Goal: Transaction & Acquisition: Purchase product/service

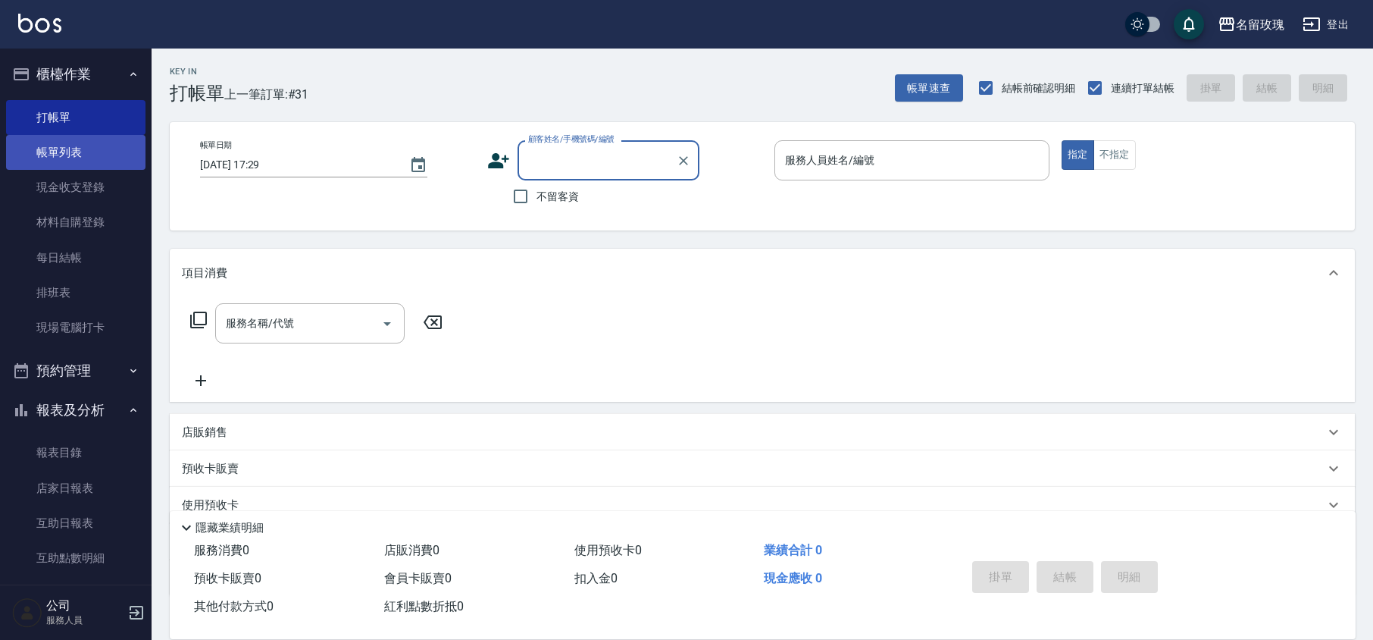
click at [50, 144] on link "帳單列表" at bounding box center [75, 152] width 139 height 35
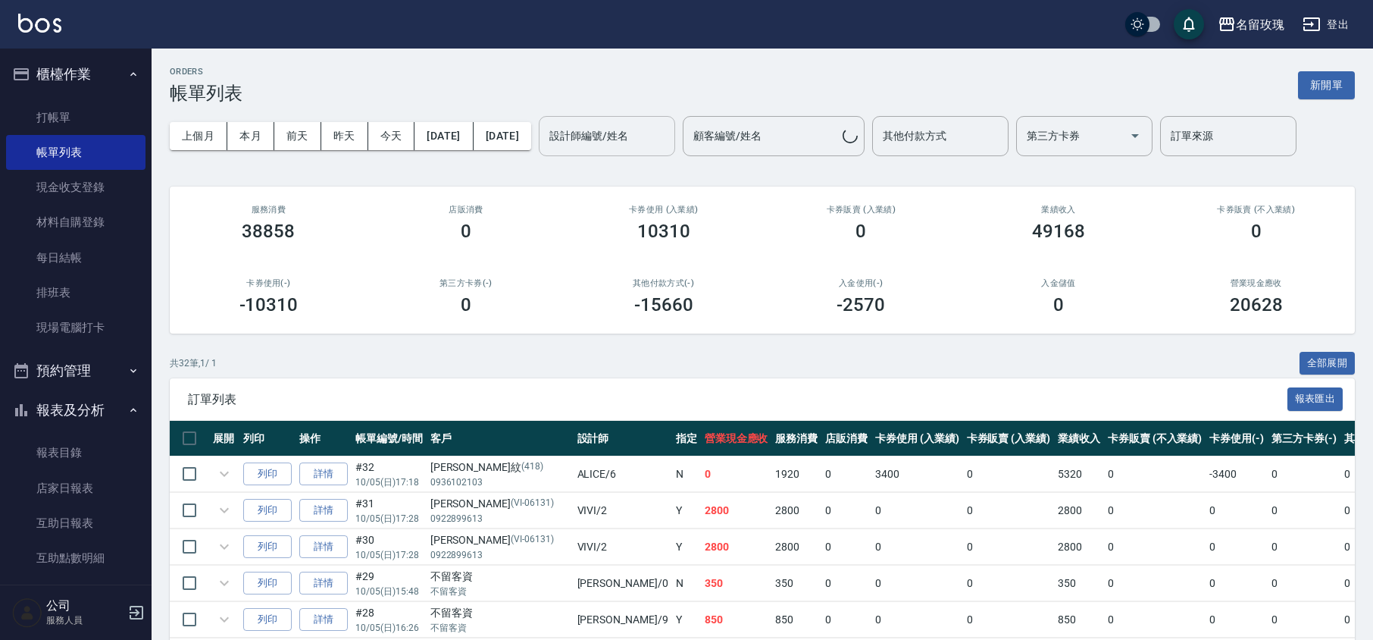
click at [667, 133] on div "設計師編號/姓名 設計師編號/姓名" at bounding box center [607, 136] width 136 height 40
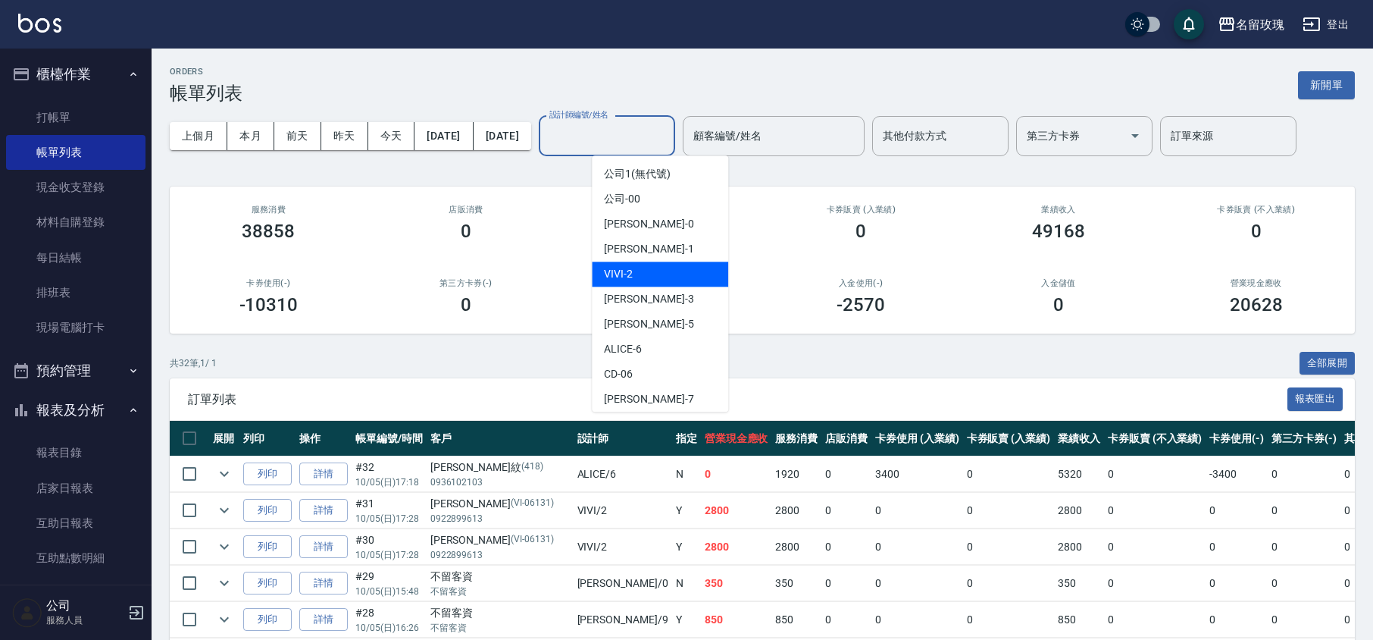
click at [641, 268] on div "VIVI -2" at bounding box center [660, 273] width 136 height 25
type input "VIVI-2"
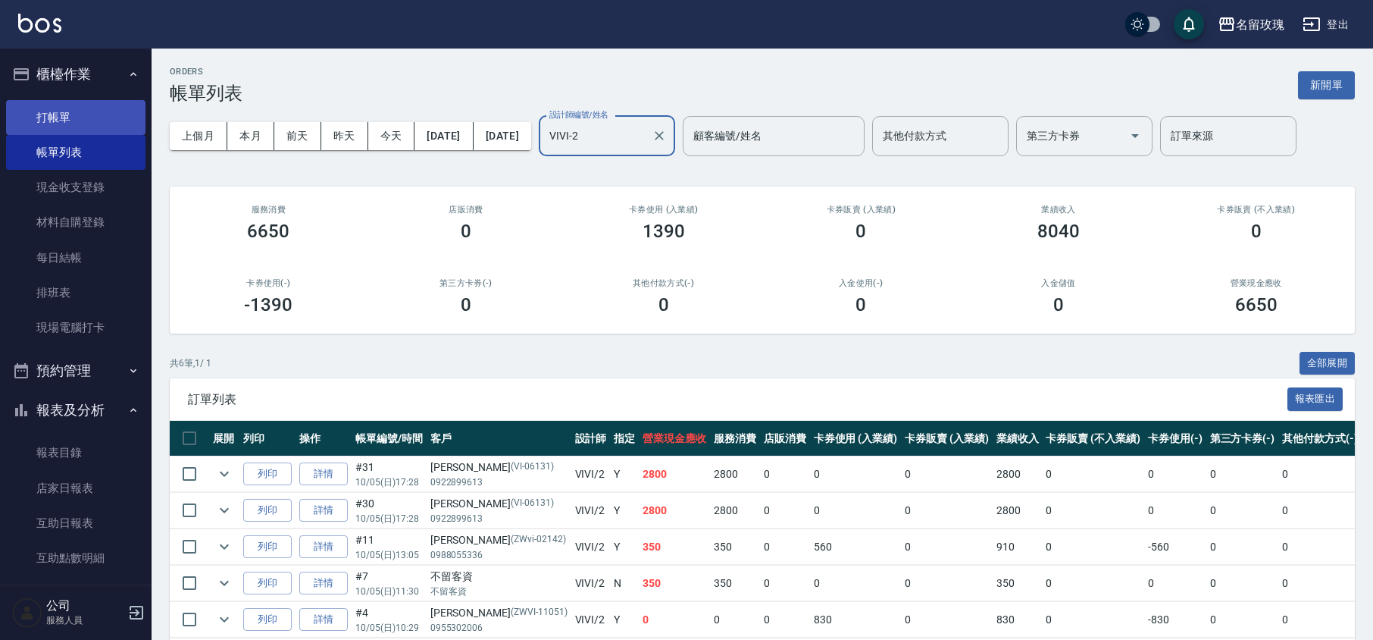
click at [55, 106] on link "打帳單" at bounding box center [75, 117] width 139 height 35
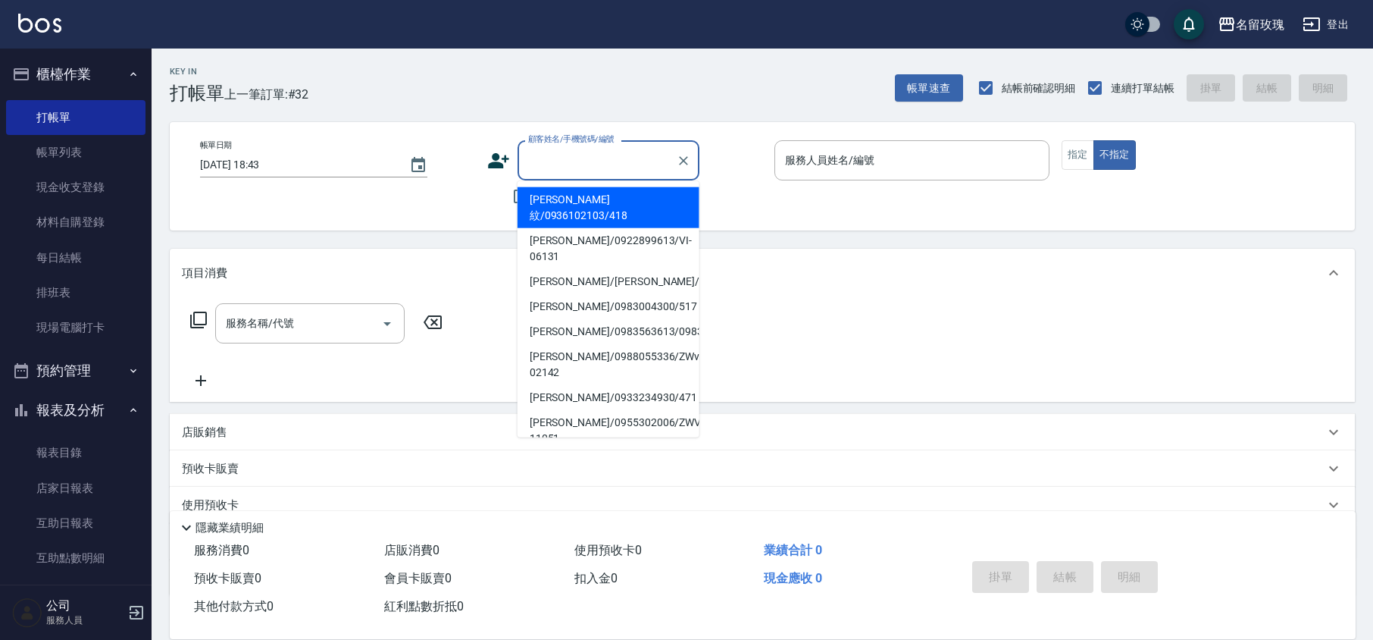
click at [571, 152] on input "顧客姓名/手機號碼/編號" at bounding box center [597, 160] width 146 height 27
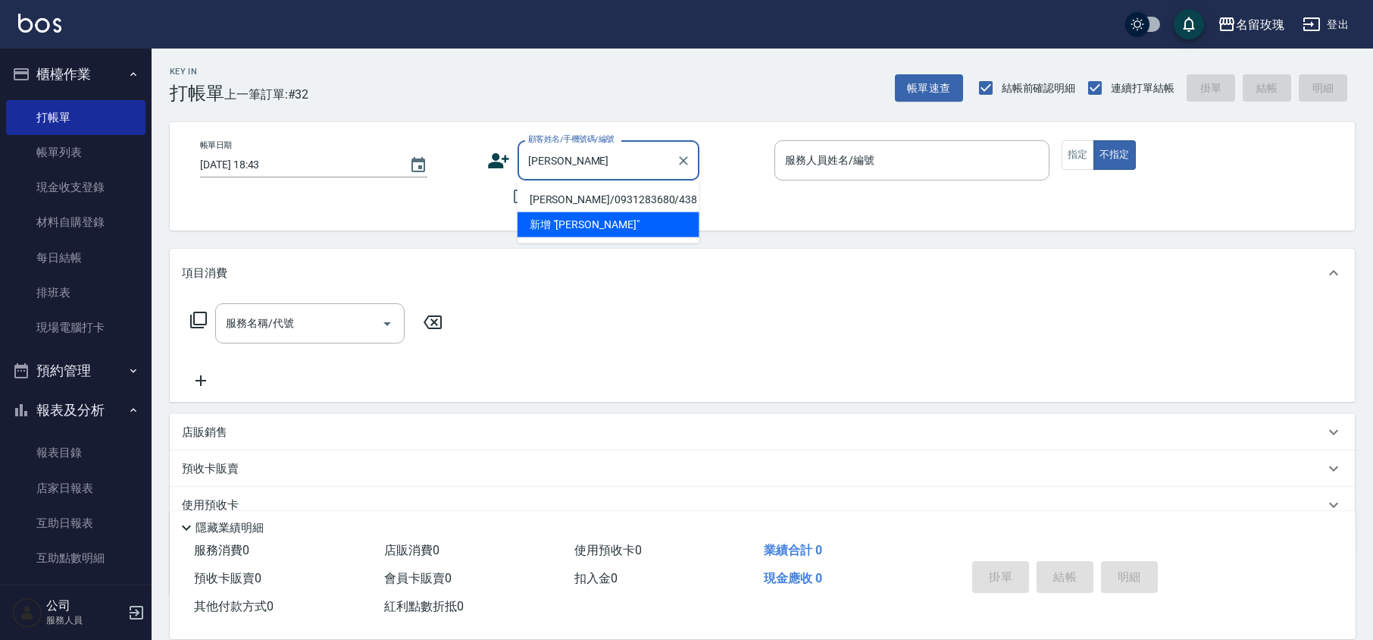
click at [583, 198] on li "[PERSON_NAME]/0931283680/438" at bounding box center [609, 199] width 182 height 25
type input "[PERSON_NAME]/0931283680/438"
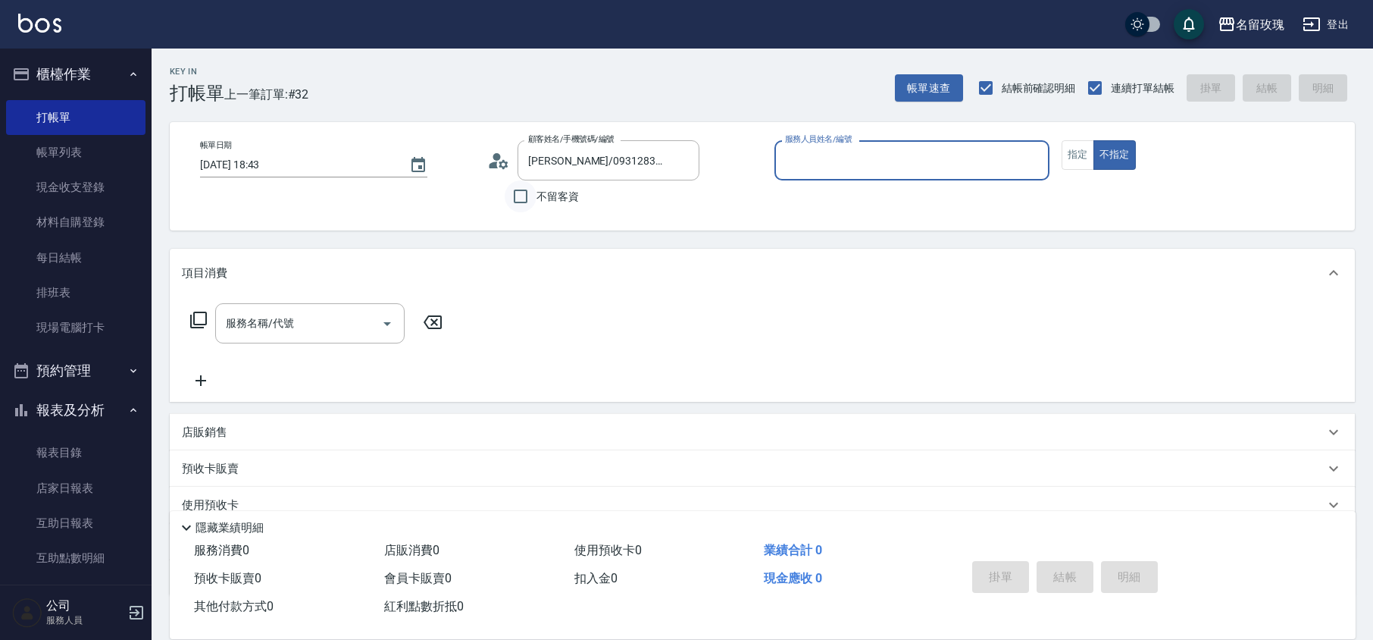
type input "VIVI-2"
click at [1091, 165] on button "指定" at bounding box center [1078, 155] width 33 height 30
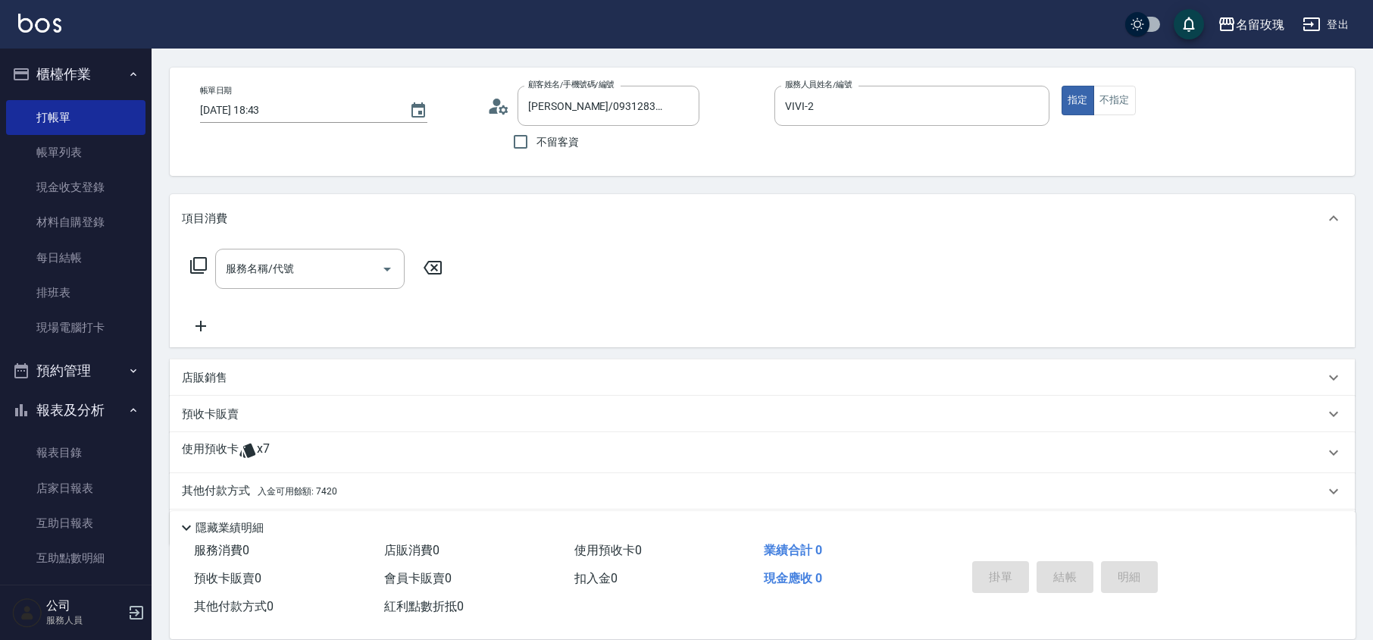
scroll to position [103, 0]
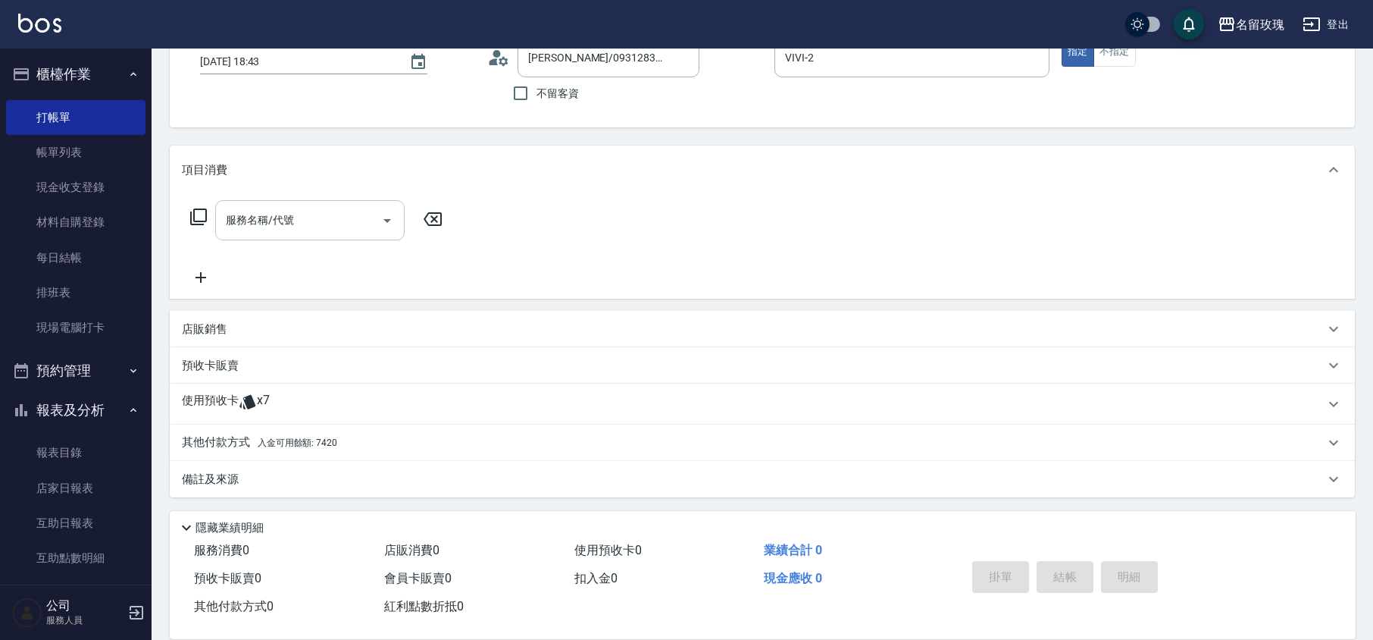
click at [262, 237] on div "服務名稱/代號" at bounding box center [309, 220] width 189 height 40
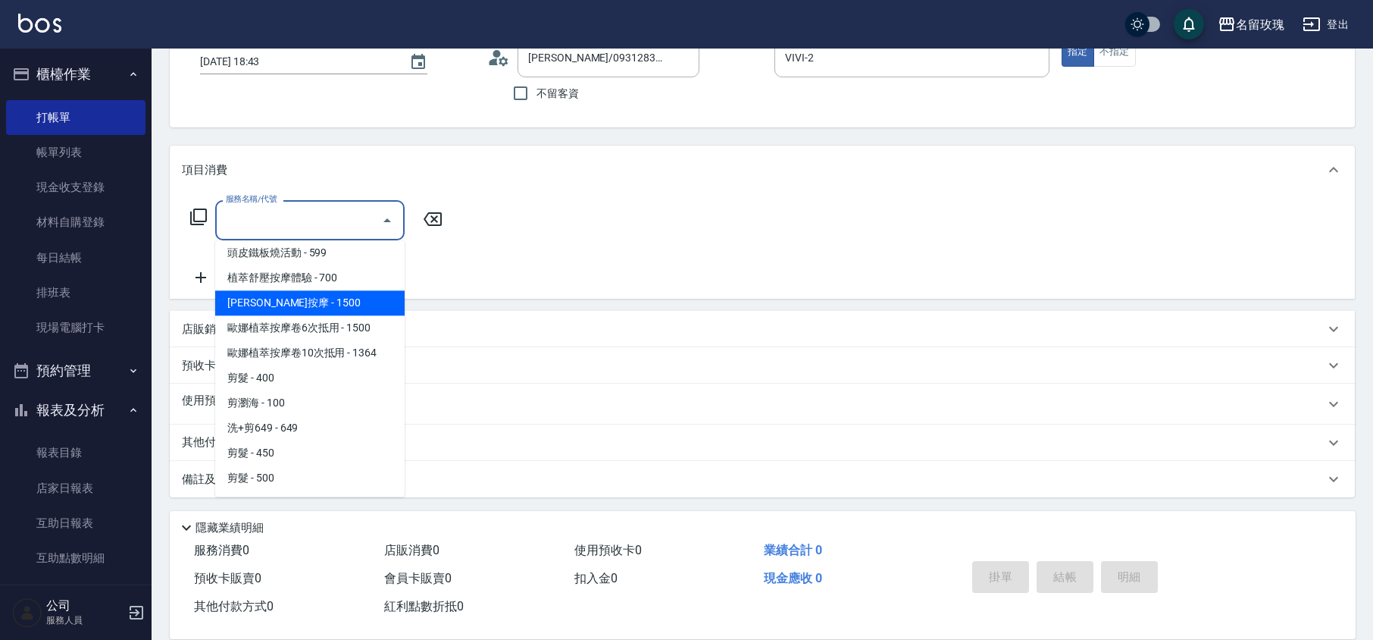
scroll to position [606, 0]
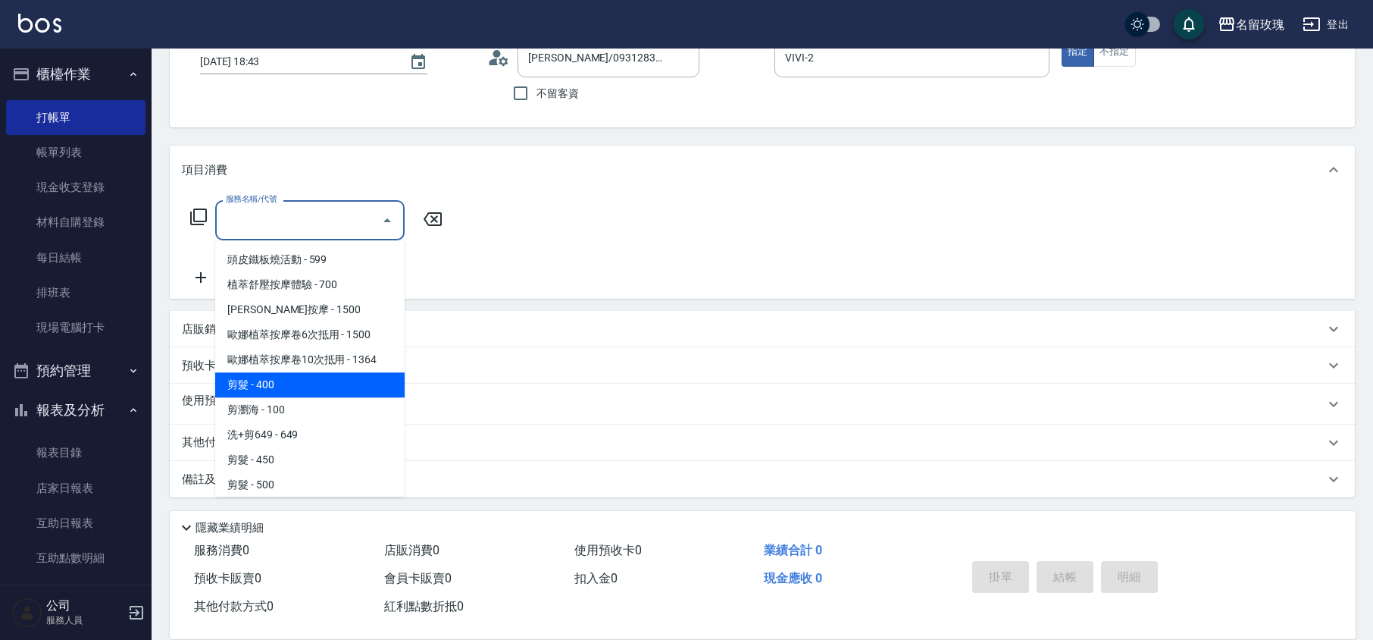
click at [285, 372] on span "剪髮 - 400" at bounding box center [309, 384] width 189 height 25
type input "剪髮(301)"
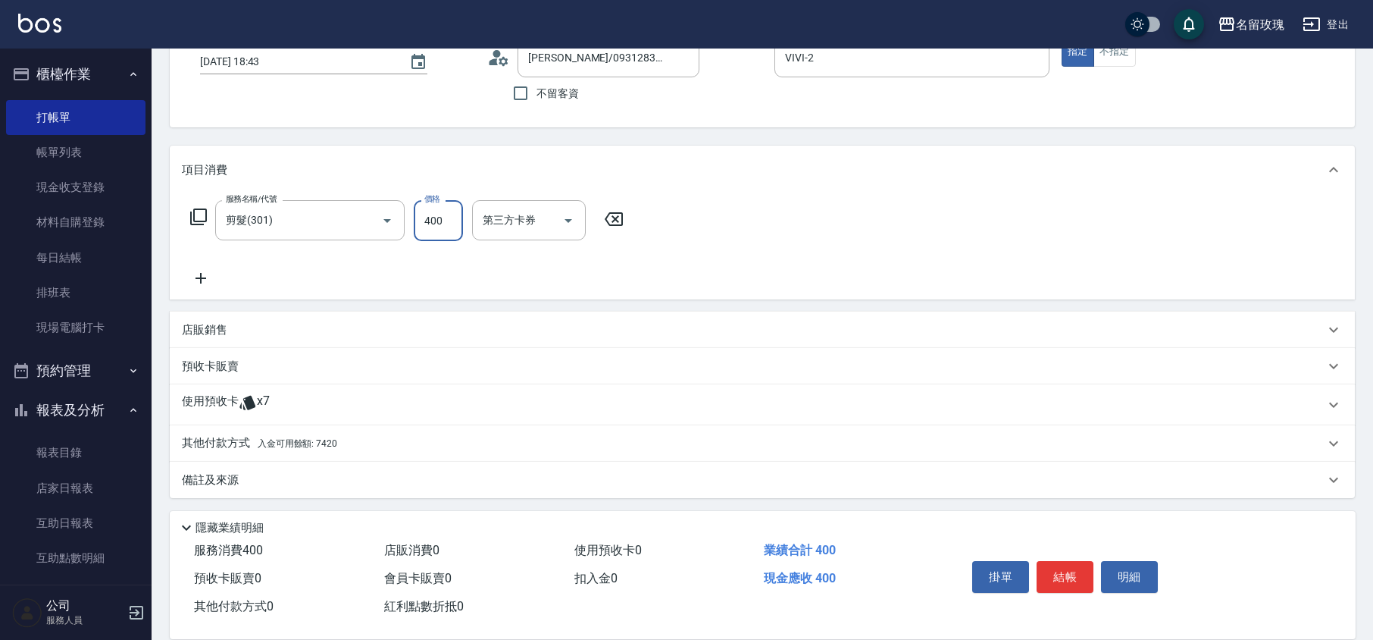
click at [446, 221] on input "400" at bounding box center [438, 220] width 49 height 41
type input "350"
drag, startPoint x: 749, startPoint y: 221, endPoint x: 598, endPoint y: 276, distance: 160.4
click at [749, 221] on div "服務名稱/代號 剪髮(301) 服務名稱/代號 價格 350 價格 第三方卡券 第三方卡券" at bounding box center [762, 246] width 1185 height 105
click at [235, 443] on p "其他付款方式 入金可用餘額: 7420" at bounding box center [259, 443] width 155 height 17
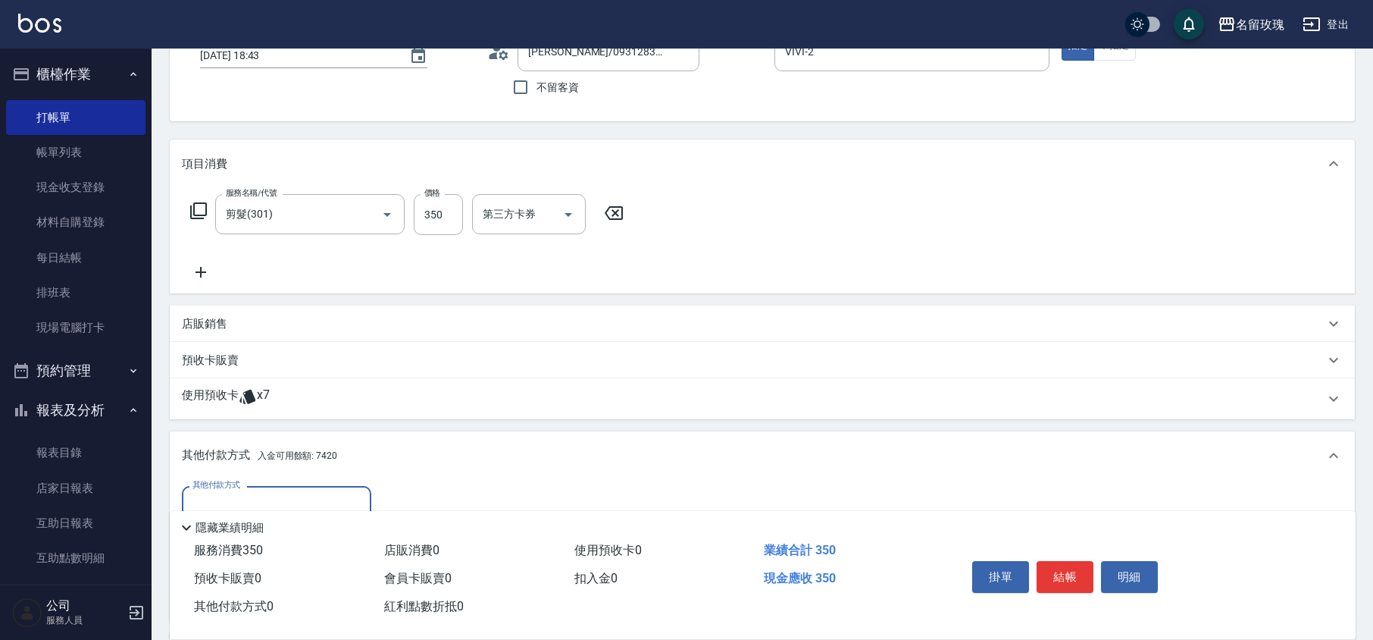
scroll to position [0, 0]
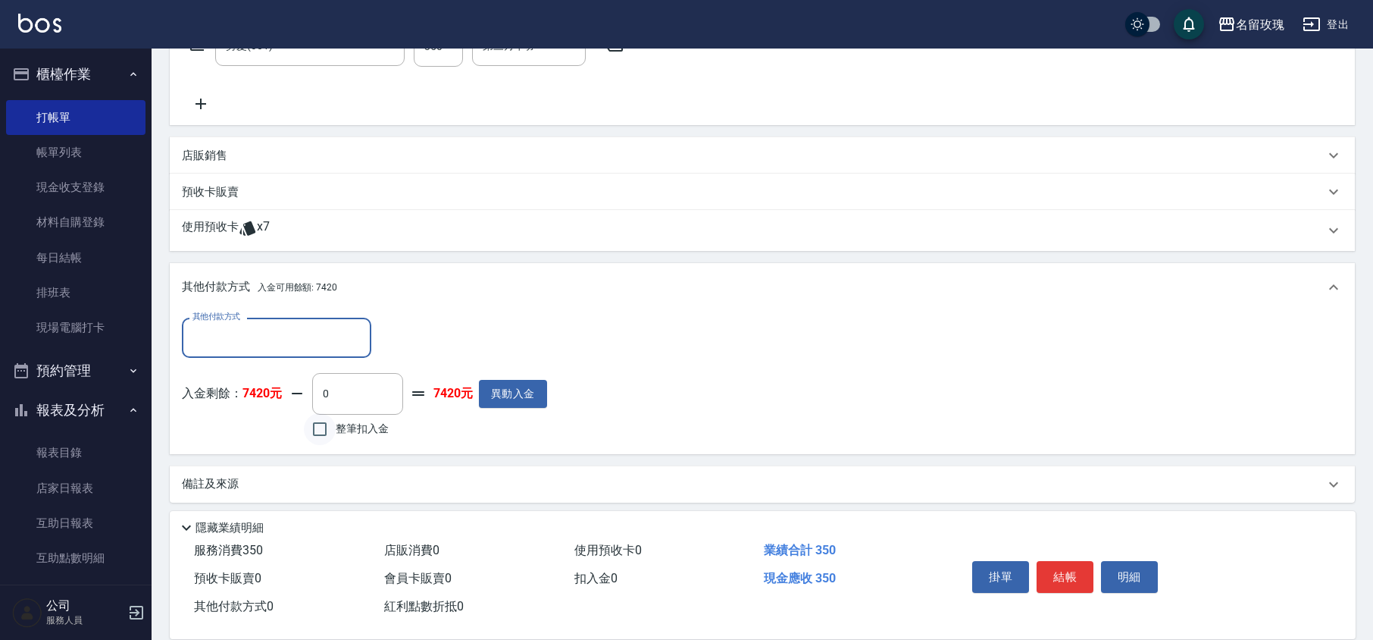
click at [319, 424] on input "整筆扣入金" at bounding box center [320, 429] width 32 height 32
checkbox input "true"
type input "350"
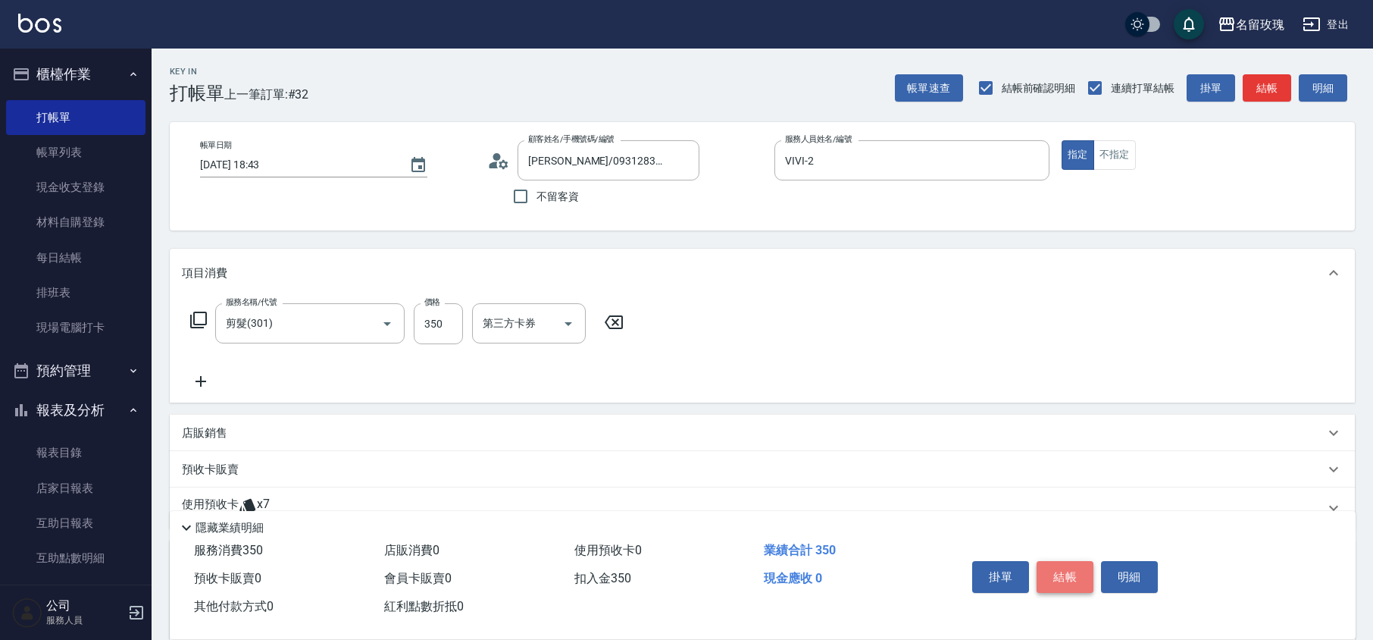
click at [1066, 568] on button "結帳" at bounding box center [1065, 577] width 57 height 32
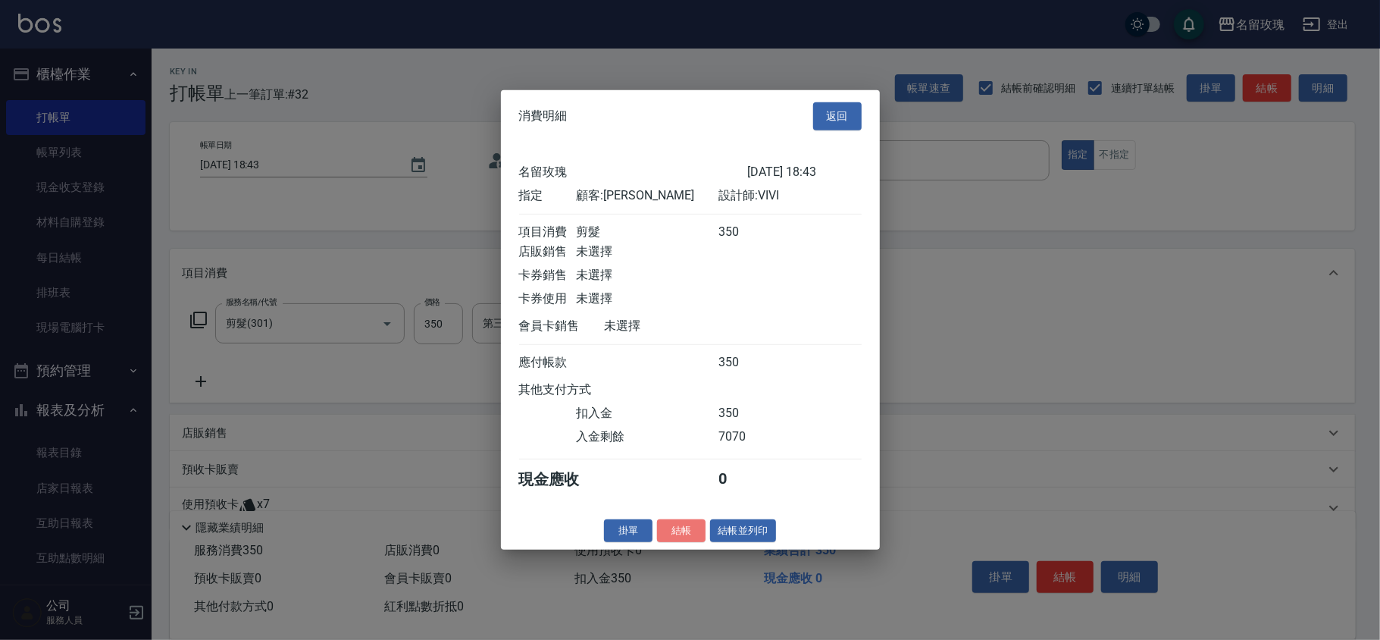
click at [685, 531] on button "結帳" at bounding box center [681, 529] width 49 height 23
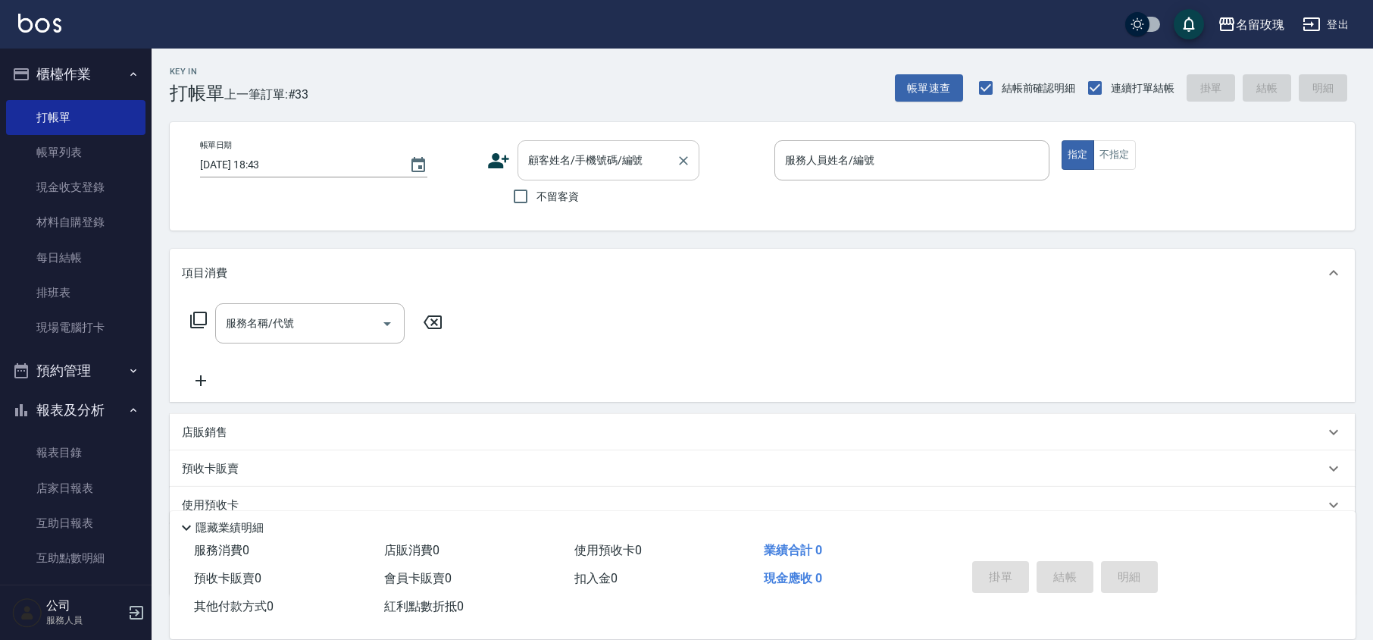
click at [552, 161] on input "顧客姓名/手機號碼/編號" at bounding box center [597, 160] width 146 height 27
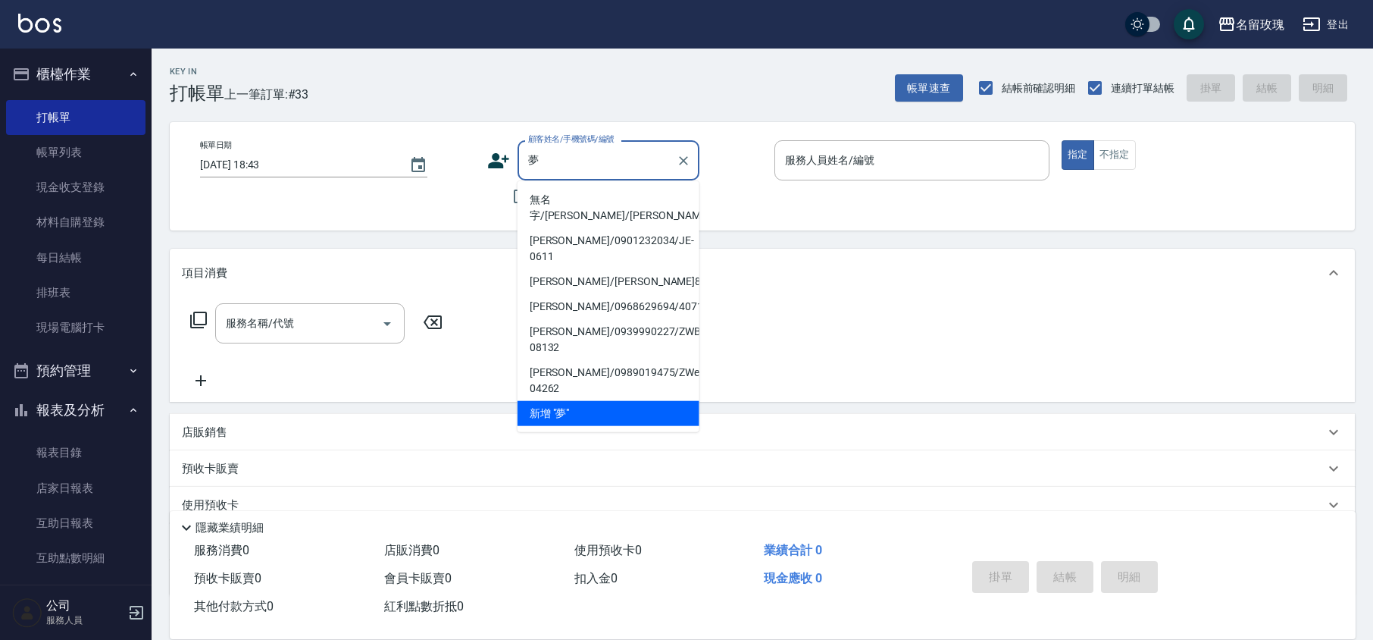
type input "孟"
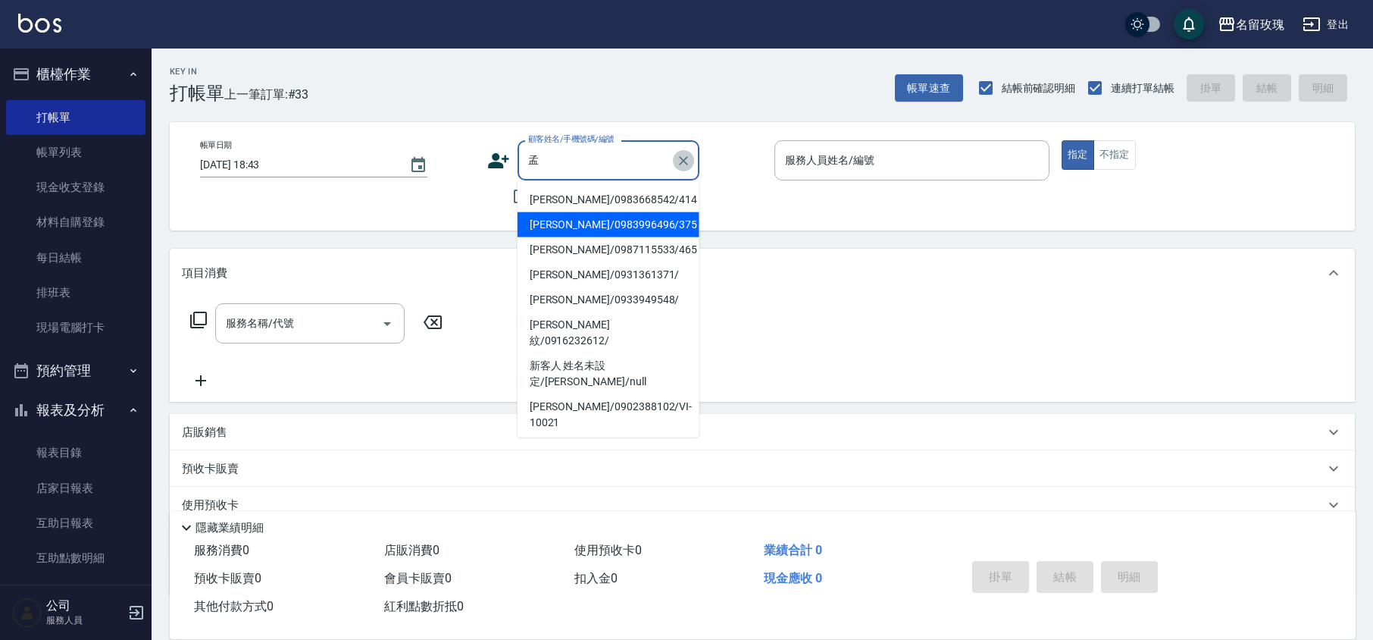
click at [683, 164] on icon "Clear" at bounding box center [683, 160] width 15 height 15
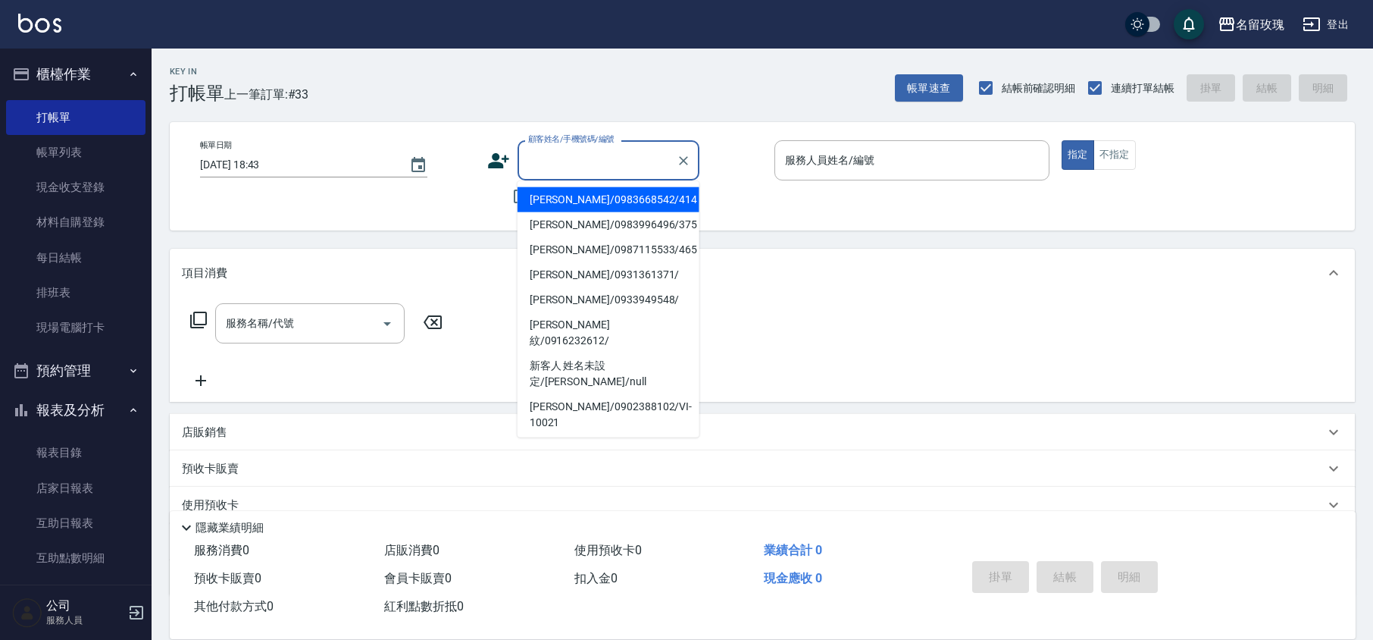
click at [743, 201] on div "顧客姓名/手機號碼/編號 顧客姓名/手機號碼/編號 不留客資" at bounding box center [624, 176] width 275 height 72
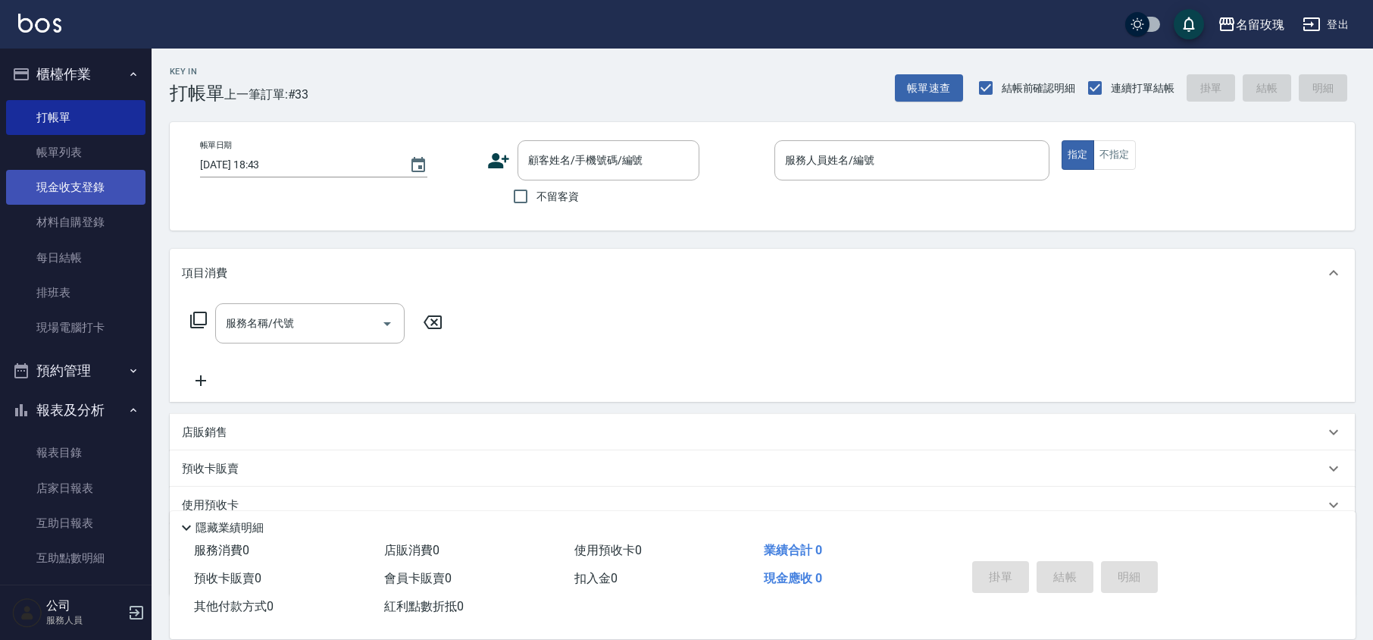
click at [92, 143] on link "帳單列表" at bounding box center [75, 152] width 139 height 35
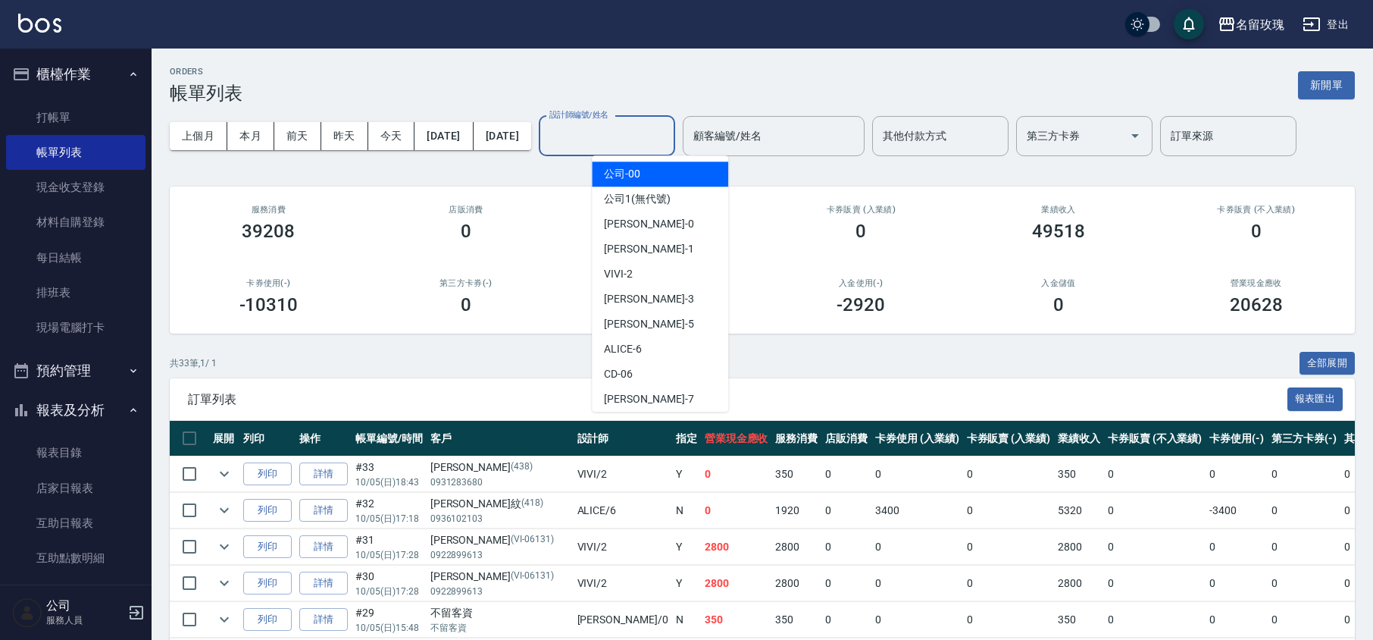
click at [647, 130] on div "設計師編號/姓名 設計師編號/姓名" at bounding box center [607, 136] width 136 height 40
click at [671, 283] on div "VIVI -2" at bounding box center [660, 273] width 136 height 25
type input "VIVI-2"
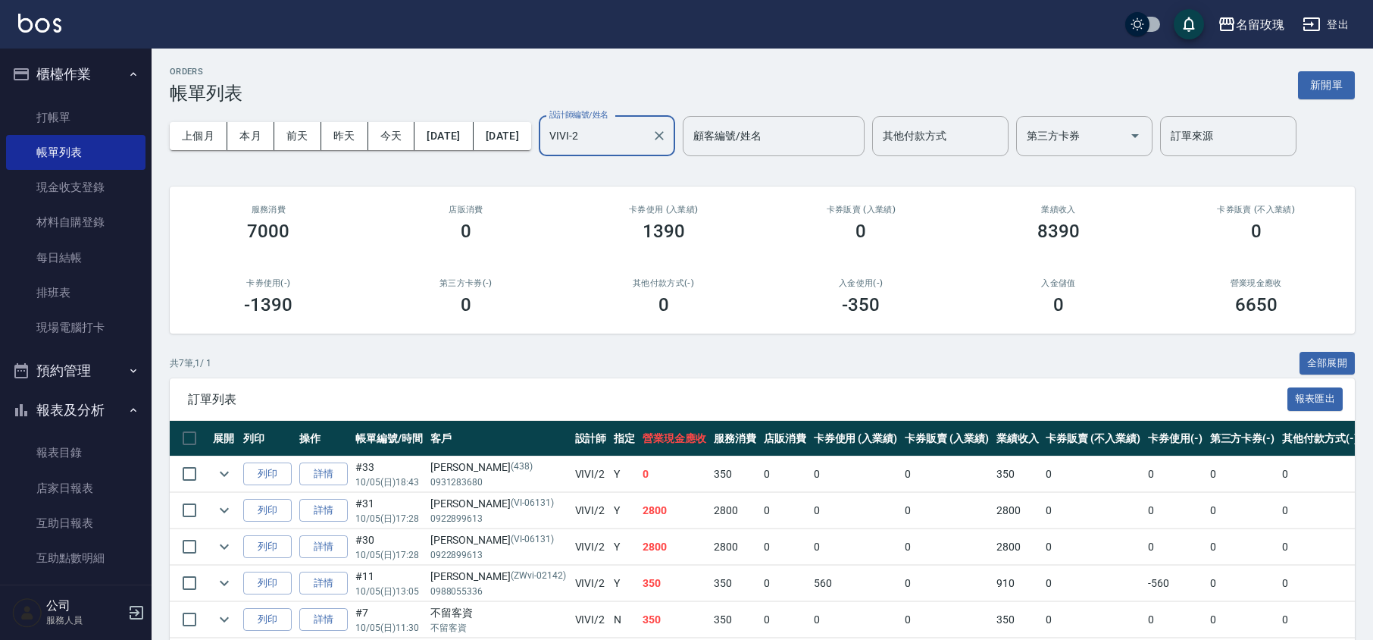
scroll to position [149, 0]
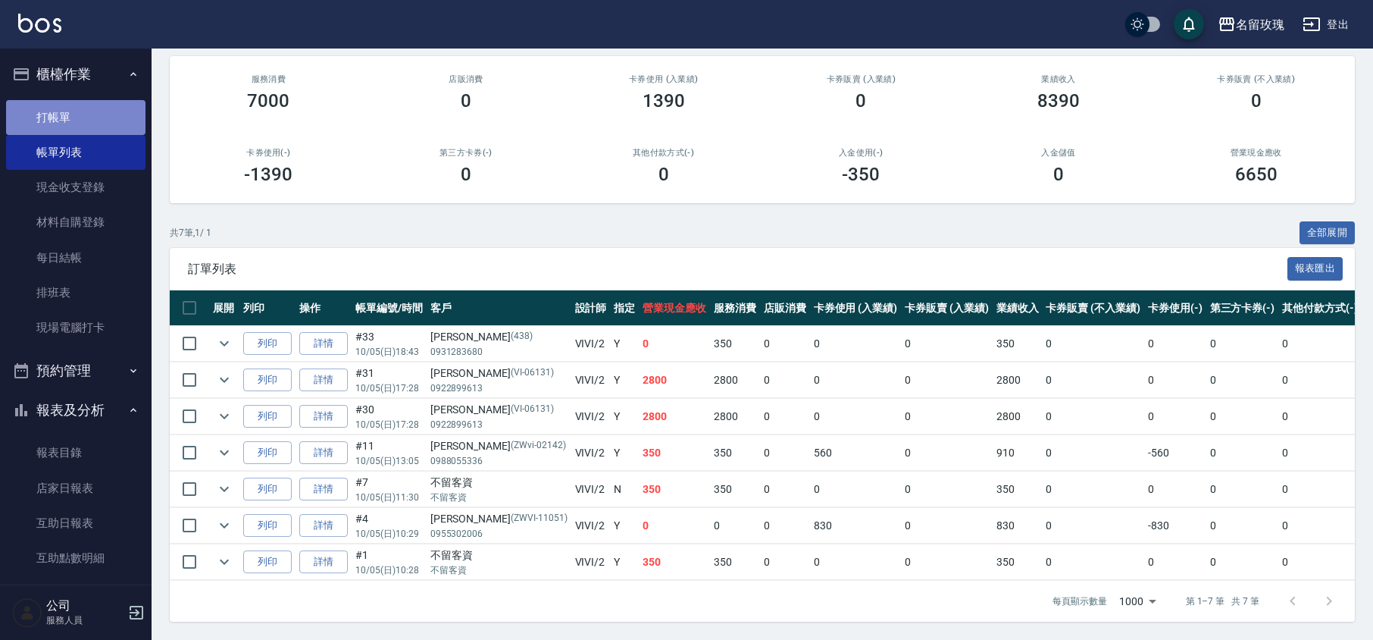
click at [76, 105] on link "打帳單" at bounding box center [75, 117] width 139 height 35
